Goal: Complete application form

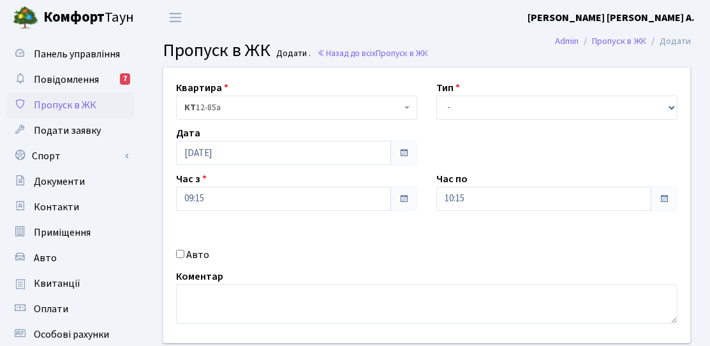
click at [198, 255] on label "Авто" at bounding box center [197, 254] width 23 height 15
click at [184, 255] on input "Авто" at bounding box center [180, 254] width 8 height 8
checkbox input "true"
click at [469, 107] on select "- Доставка Таксі Гості Сервіс" at bounding box center [556, 108] width 241 height 24
select select "3"
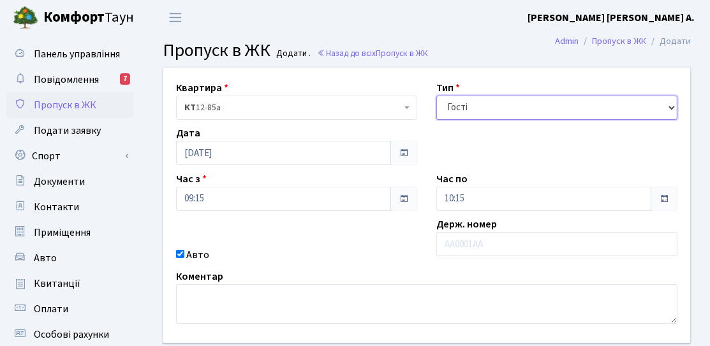
click at [436, 96] on select "- Доставка Таксі Гості Сервіс" at bounding box center [556, 108] width 241 height 24
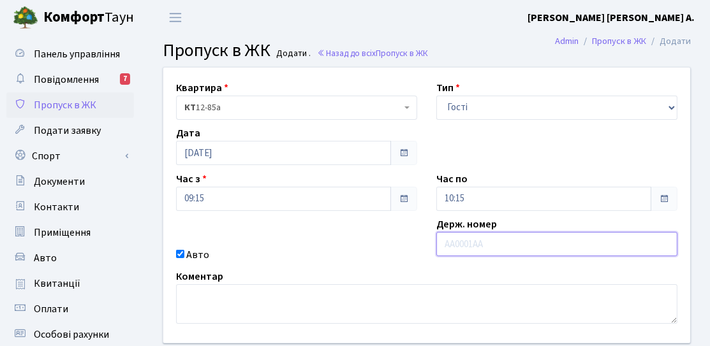
click at [474, 243] on input "text" at bounding box center [556, 244] width 241 height 24
type input "ТЕНЕВ"
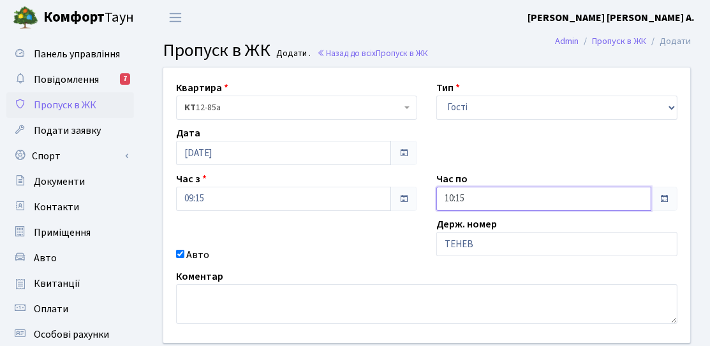
click at [487, 187] on input "10:15" at bounding box center [543, 199] width 215 height 24
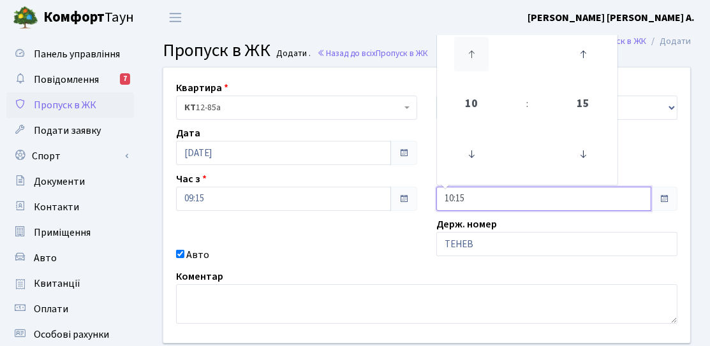
click at [461, 51] on icon at bounding box center [471, 54] width 34 height 34
click at [463, 51] on icon at bounding box center [471, 54] width 34 height 34
click at [474, 50] on icon at bounding box center [471, 54] width 34 height 34
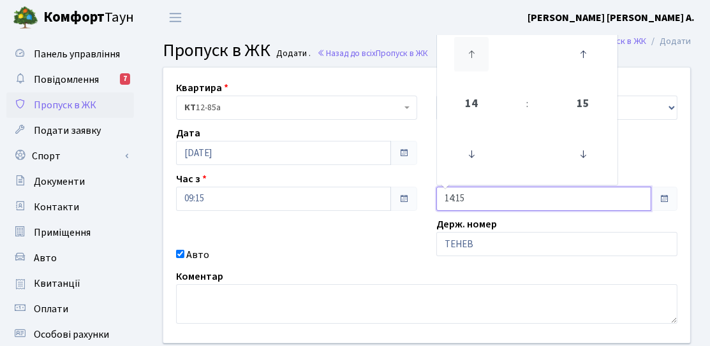
type input "15:15"
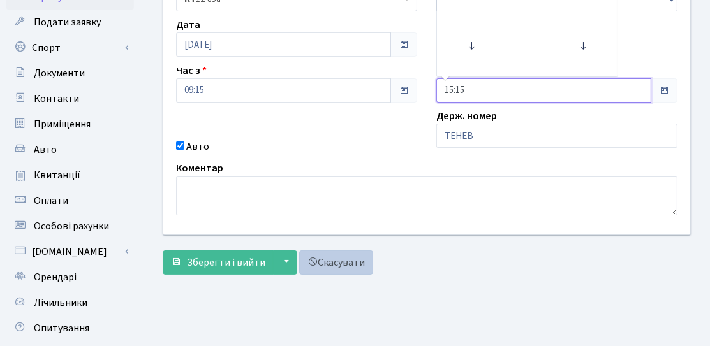
scroll to position [128, 0]
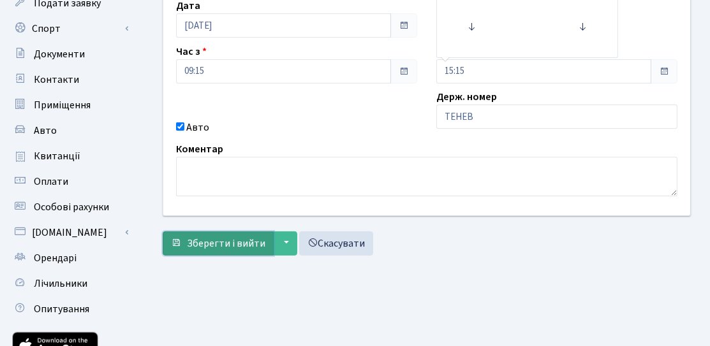
click at [252, 238] on span "Зберегти і вийти" at bounding box center [226, 244] width 78 height 14
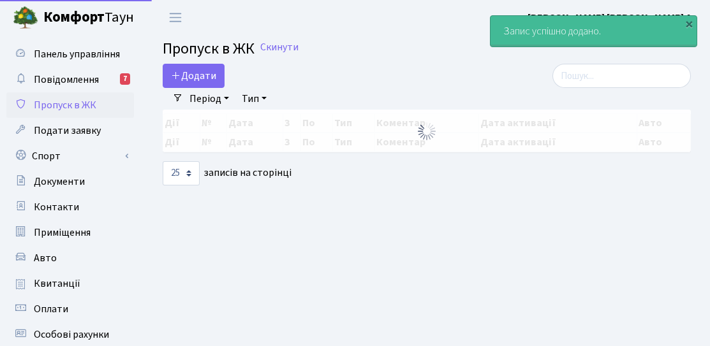
select select "25"
